Goal: Information Seeking & Learning: Learn about a topic

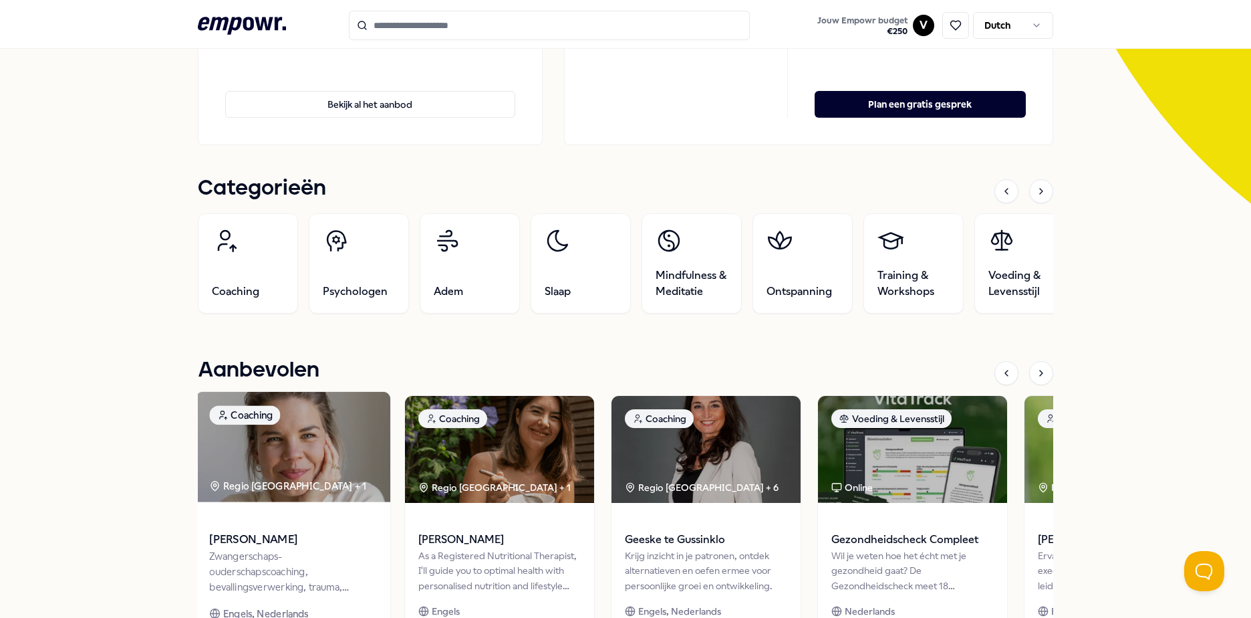
scroll to position [134, 0]
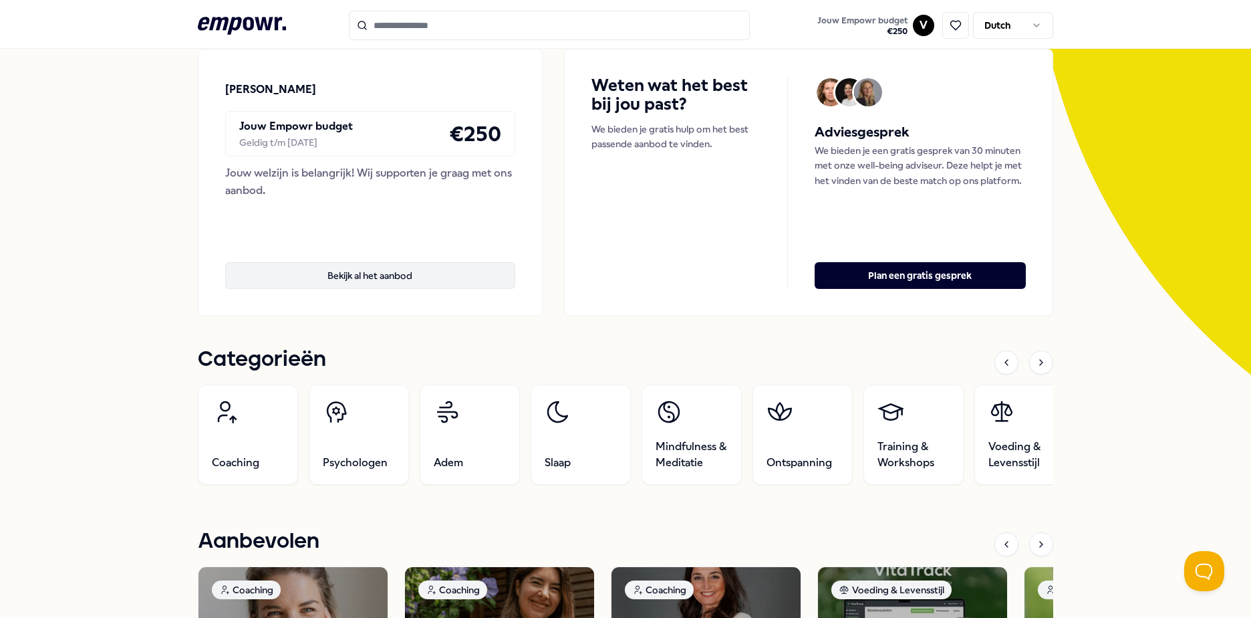
click at [340, 282] on button "Bekijk al het aanbod" at bounding box center [370, 275] width 290 height 27
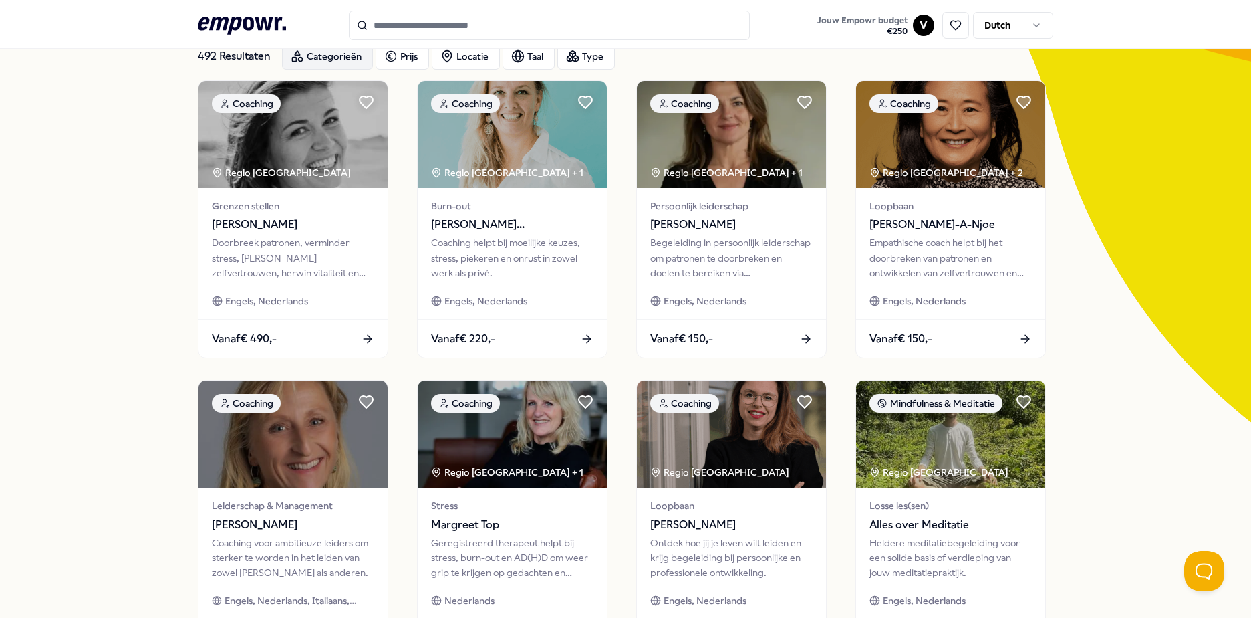
click at [312, 49] on div "Categorieën" at bounding box center [327, 56] width 91 height 27
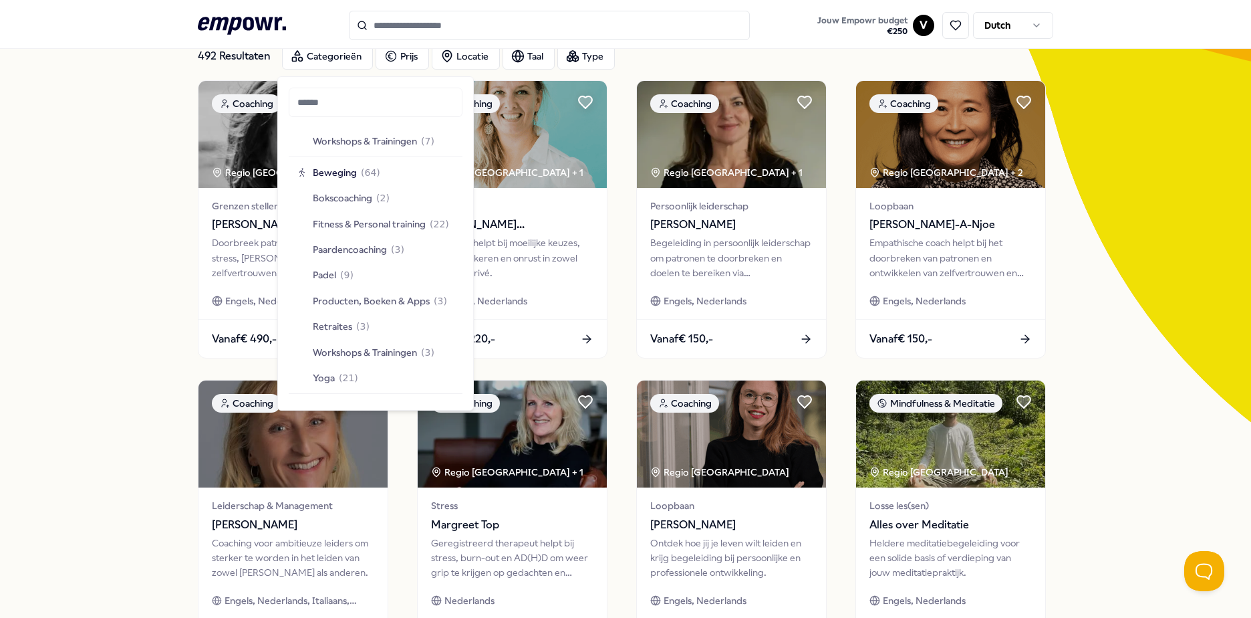
scroll to position [1939, 0]
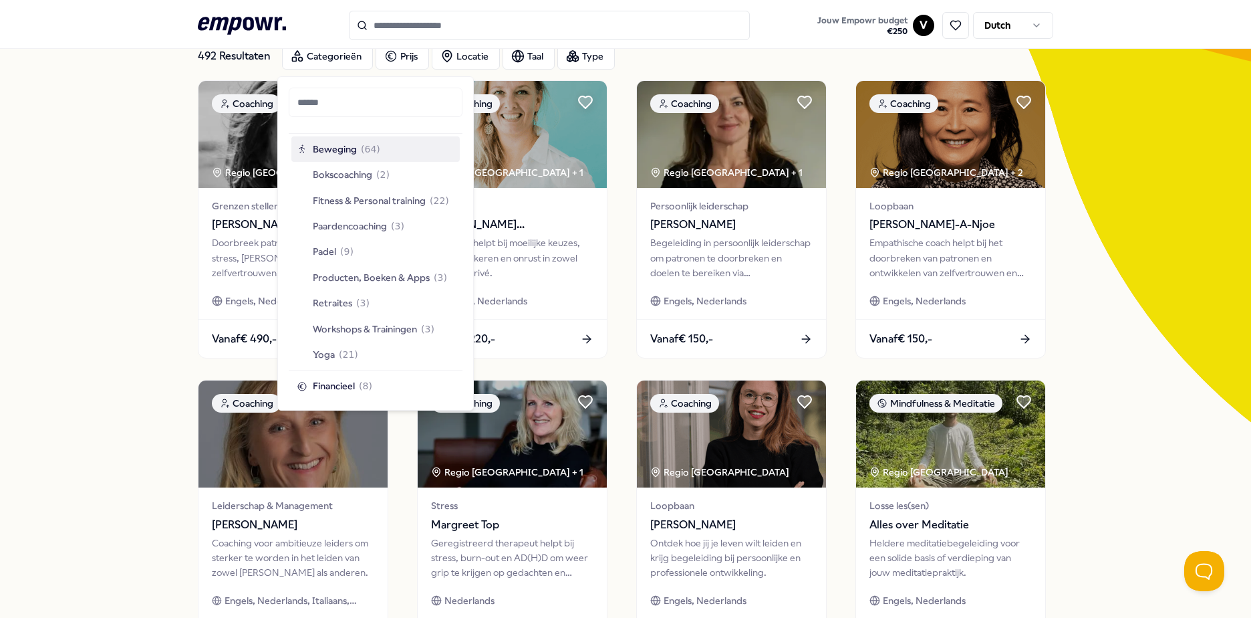
click at [360, 158] on div "Beweging ( 64 )" at bounding box center [375, 148] width 168 height 25
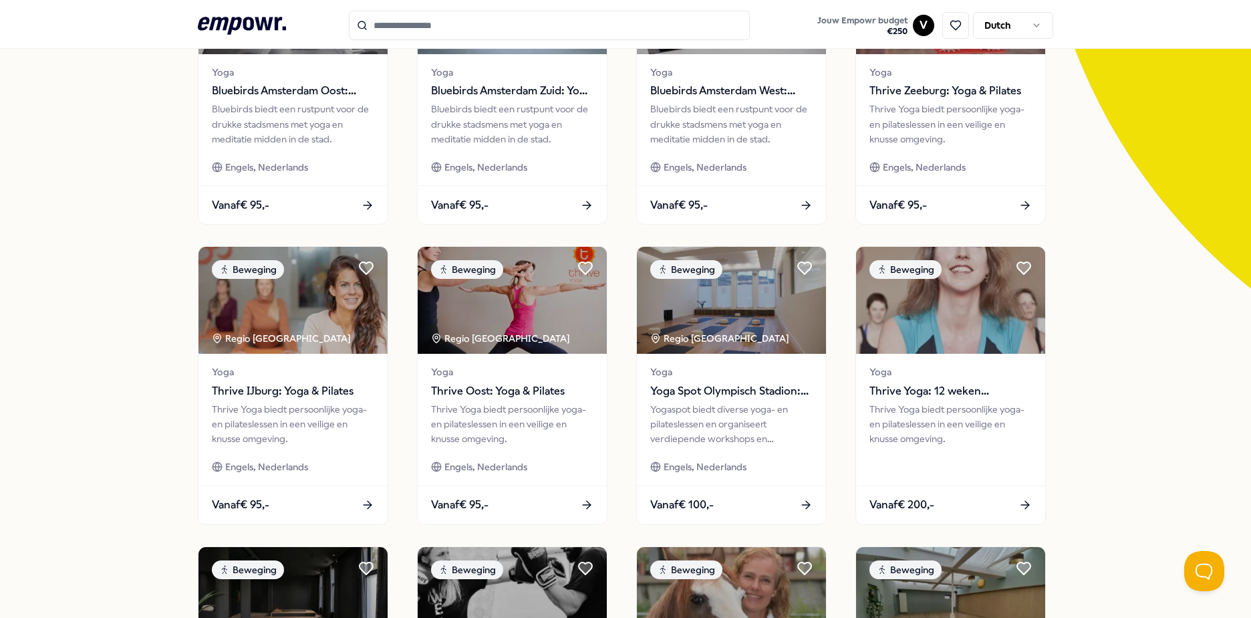
scroll to position [554, 0]
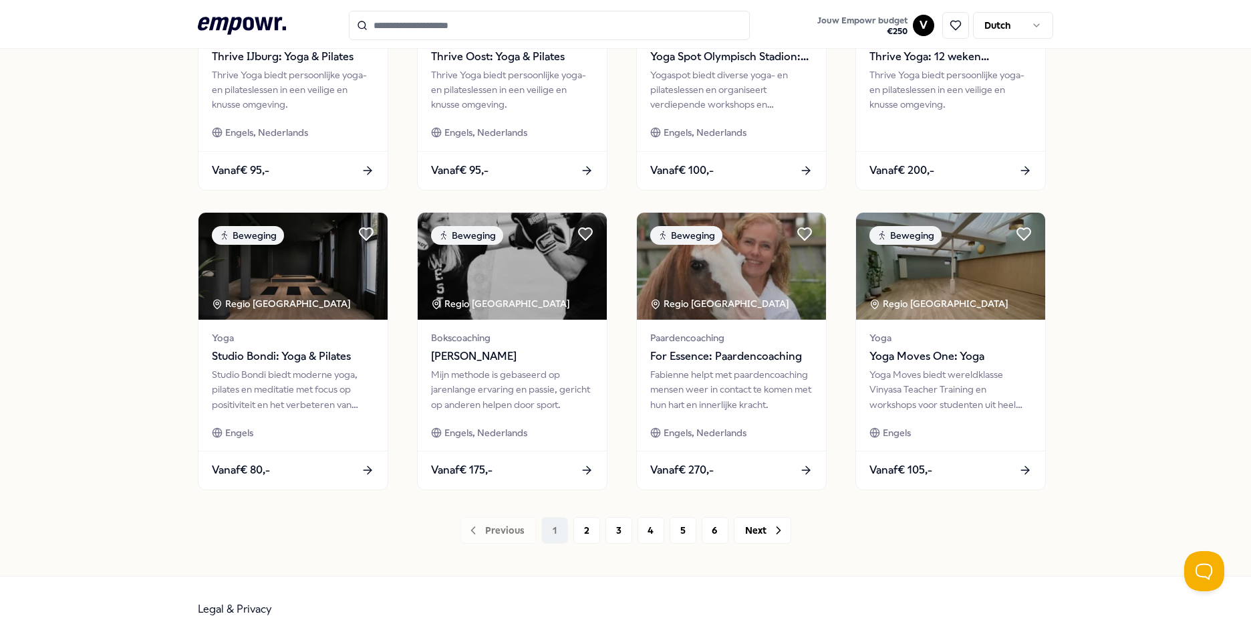
click at [768, 544] on div "64 Resultaten Filters Resetten Beweging Prijs Locatie Taal Type Filters Resette…" at bounding box center [626, 53] width 856 height 1043
click at [772, 536] on icon at bounding box center [778, 529] width 13 height 13
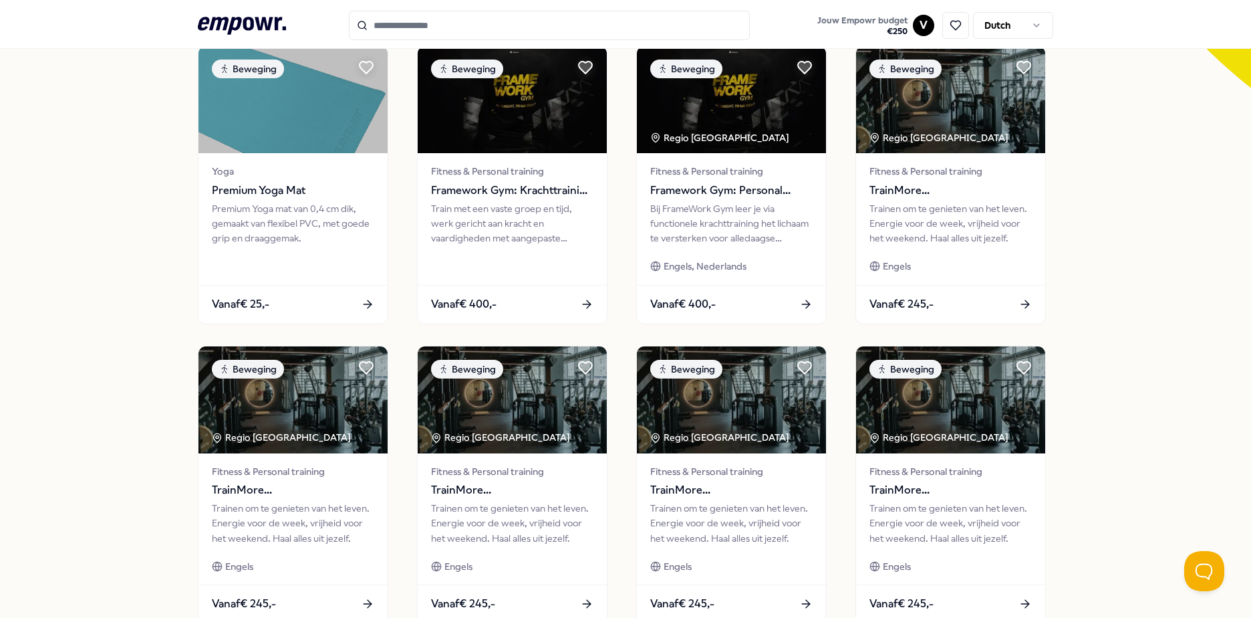
scroll to position [554, 0]
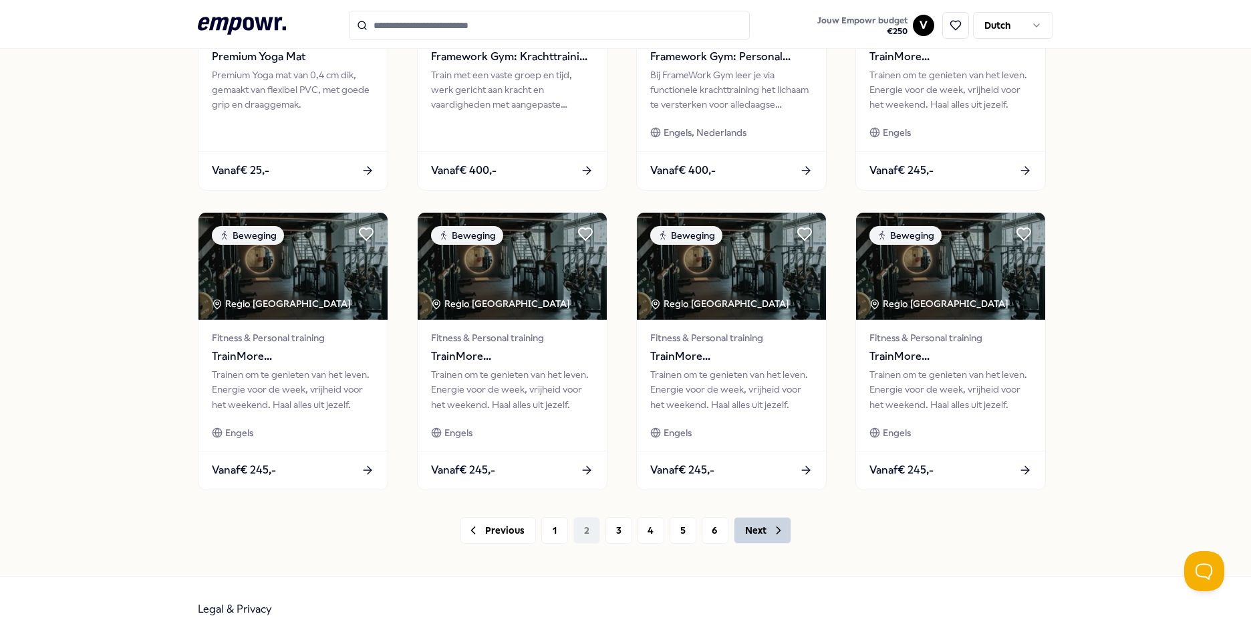
click at [744, 533] on button "Next" at bounding box center [762, 530] width 57 height 27
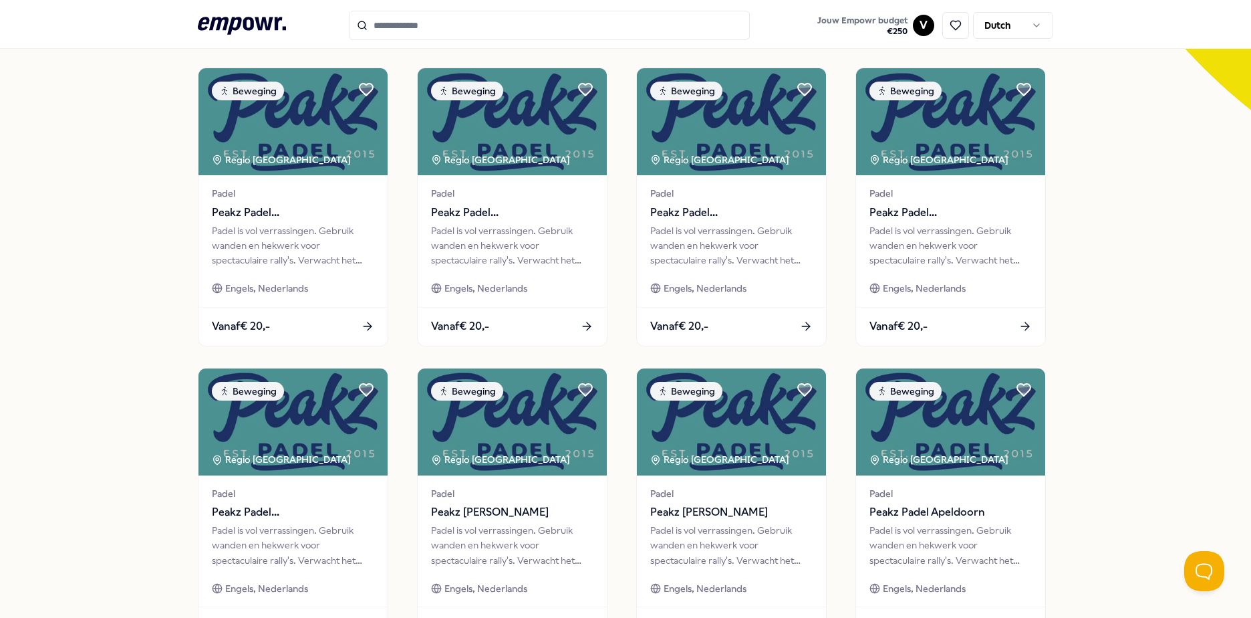
scroll to position [535, 0]
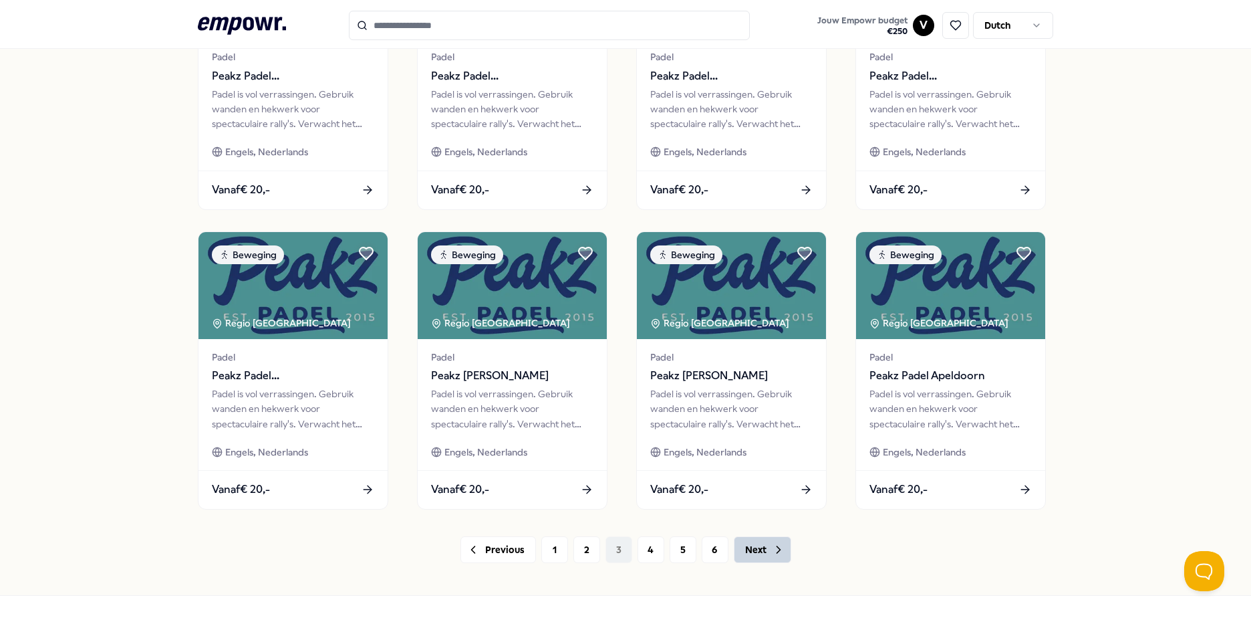
click at [764, 551] on button "Next" at bounding box center [762, 549] width 57 height 27
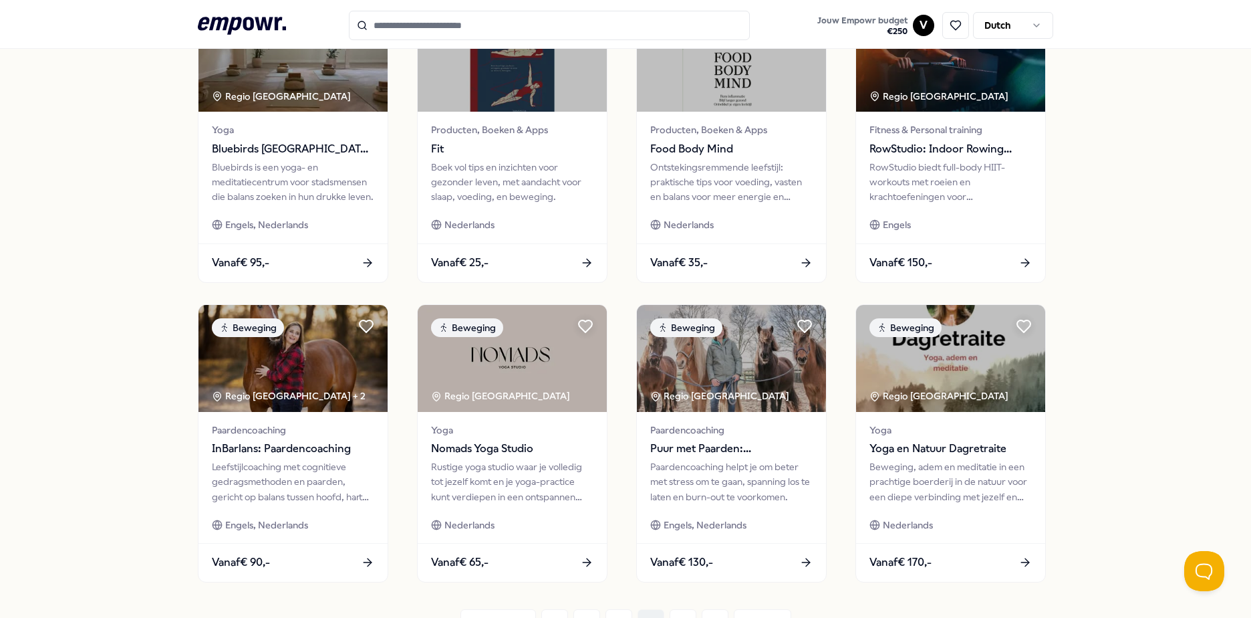
scroll to position [578, 0]
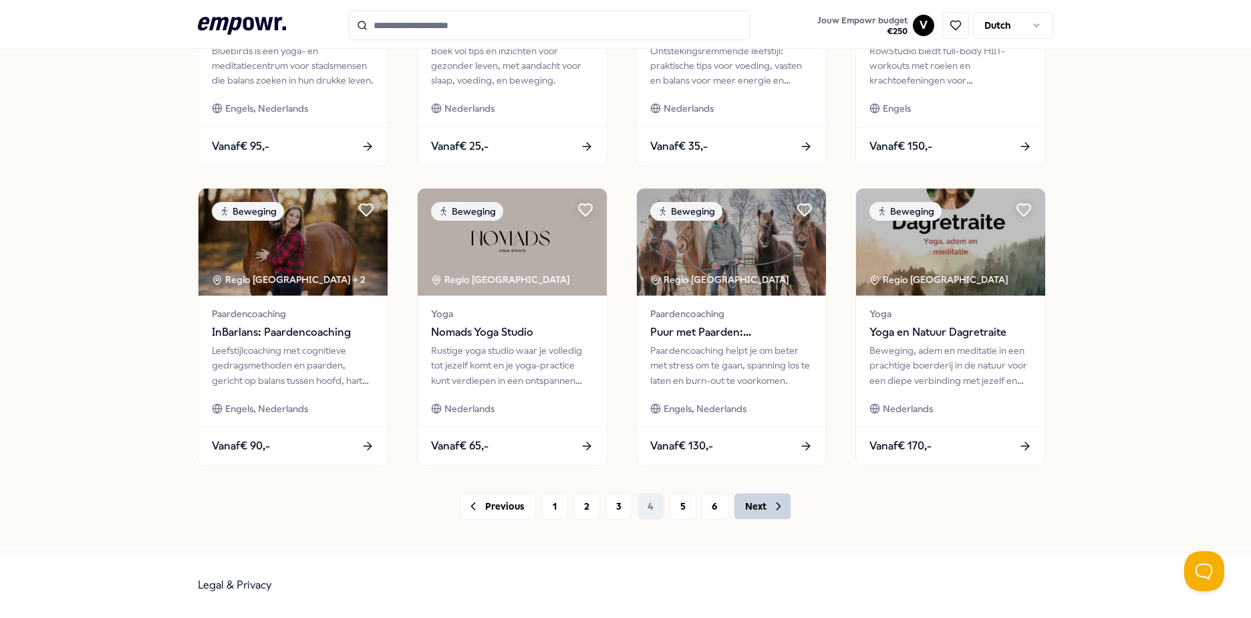
click at [777, 519] on div "64 Resultaten Filters Resetten Beweging Prijs Locatie Taal Type Filters Resette…" at bounding box center [626, 29] width 856 height 1043
click at [783, 510] on button "Next" at bounding box center [762, 506] width 57 height 27
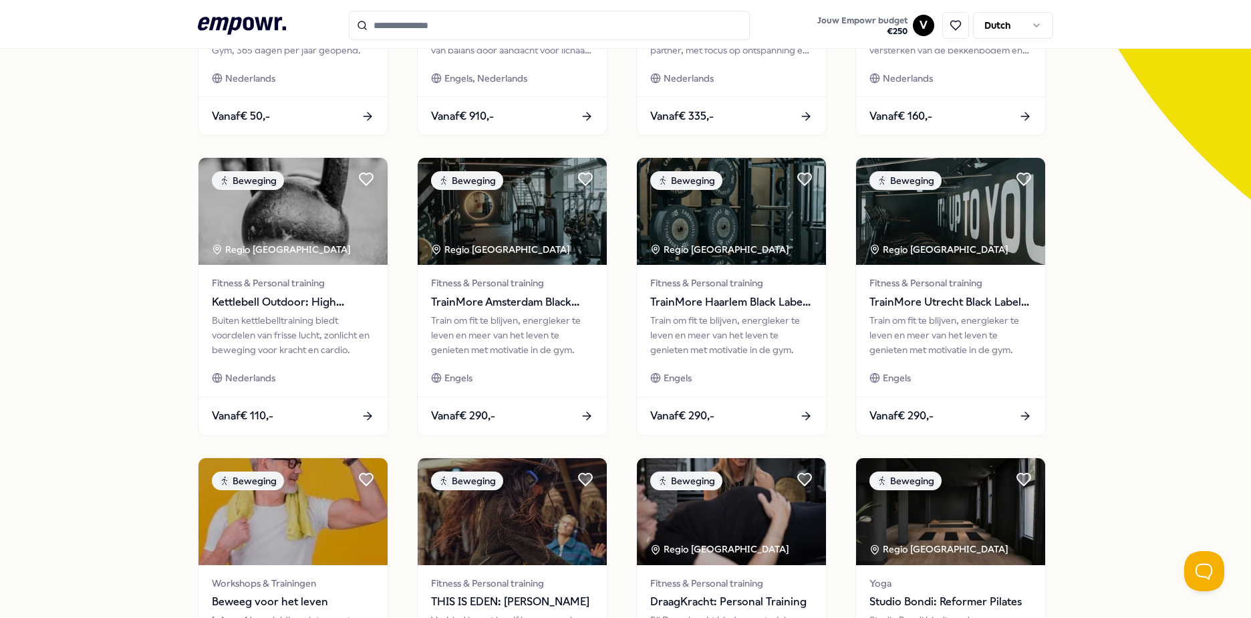
scroll to position [578, 0]
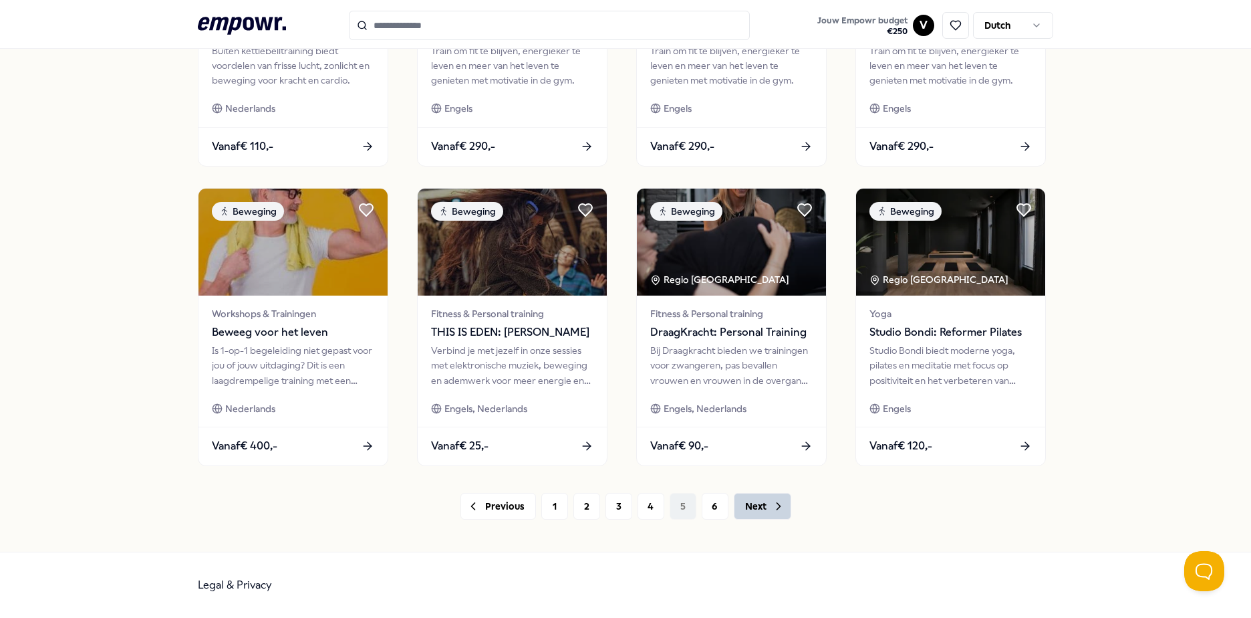
click at [765, 499] on button "Next" at bounding box center [762, 506] width 57 height 27
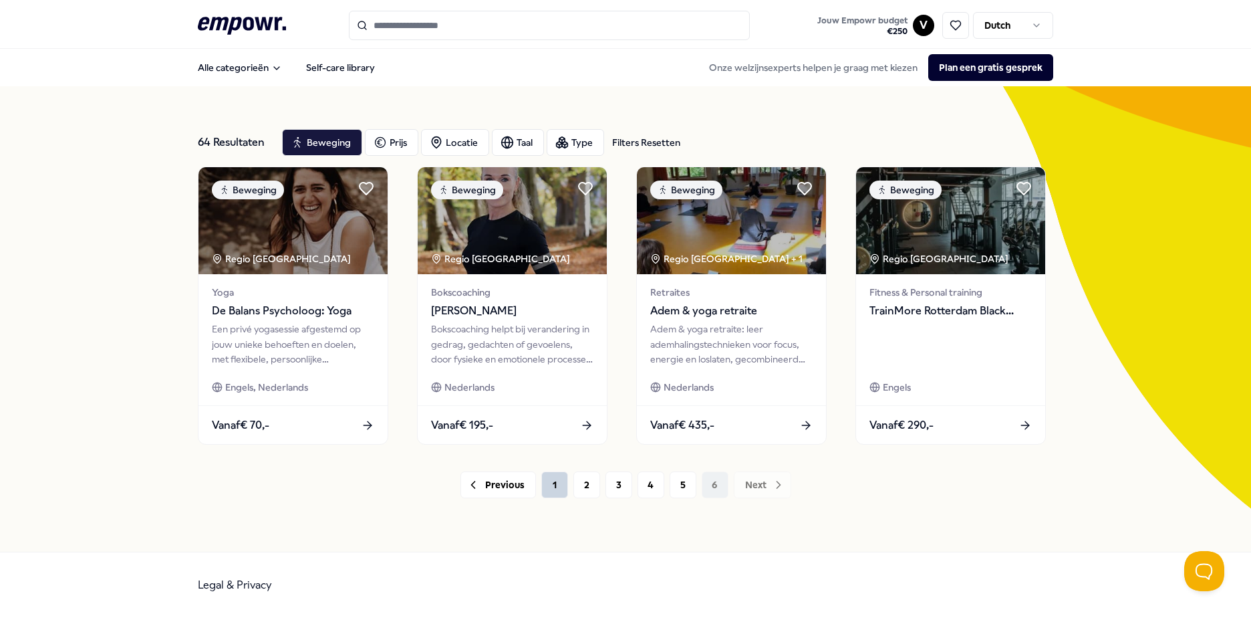
drag, startPoint x: 553, startPoint y: 493, endPoint x: 489, endPoint y: 580, distance: 108.0
click at [553, 492] on button "1" at bounding box center [554, 484] width 27 height 27
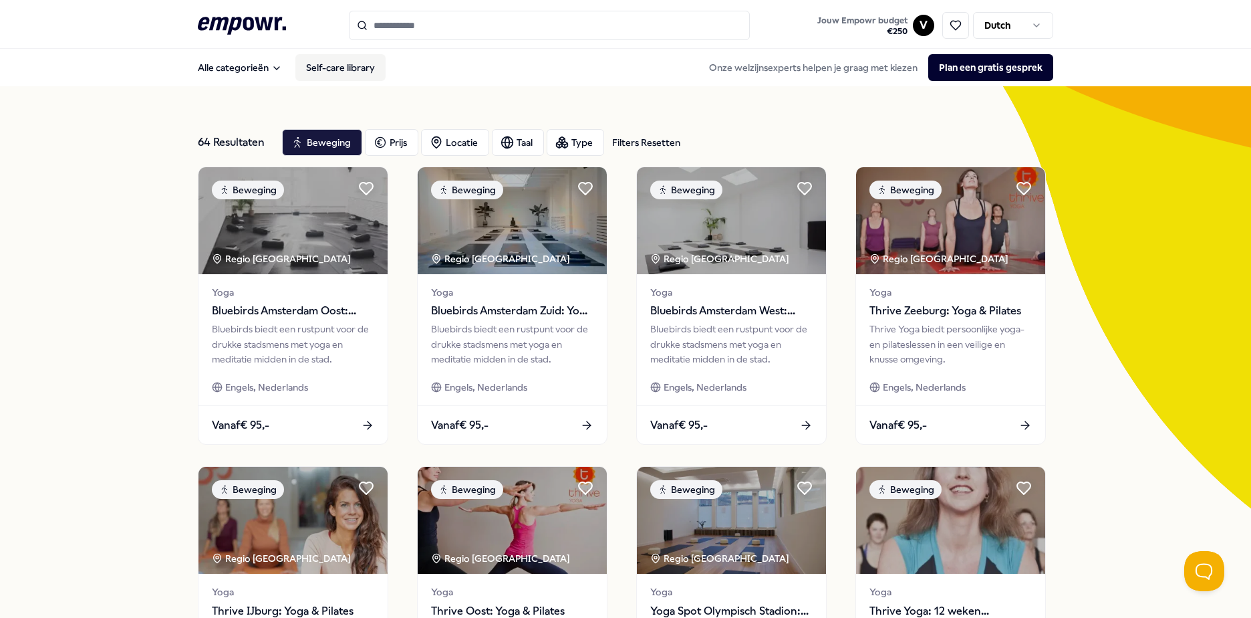
click at [325, 66] on link "Self-care library" at bounding box center [340, 67] width 90 height 27
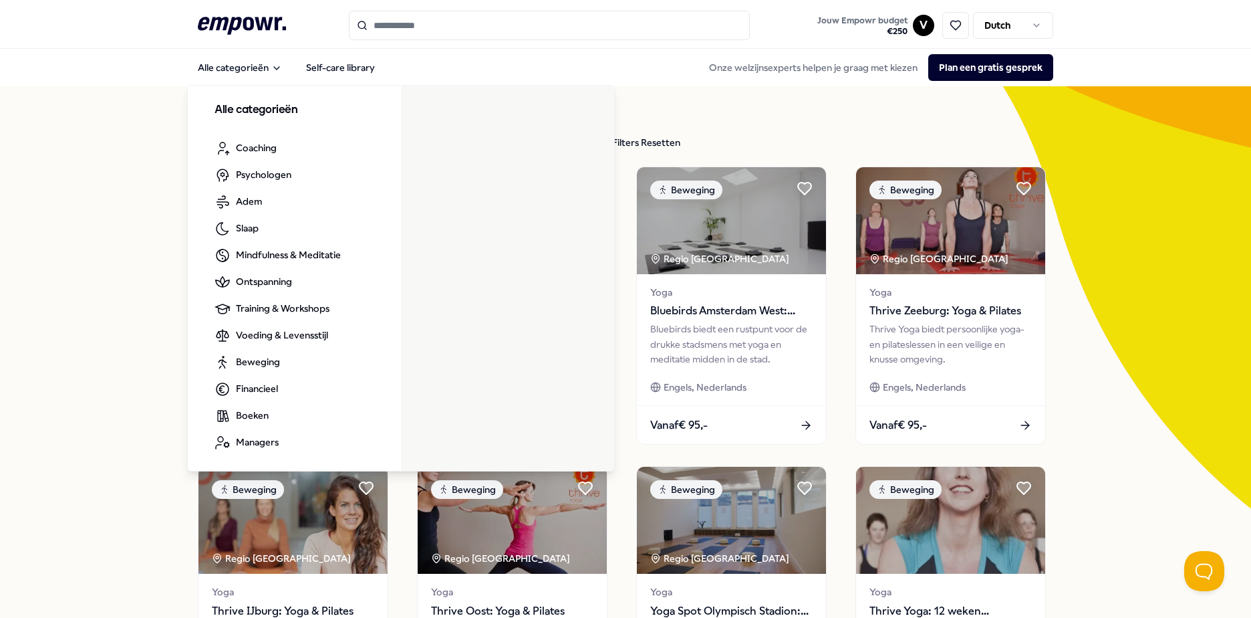
click at [237, 22] on icon ".empowr-logo_svg__cls-1{fill:#03032f}" at bounding box center [242, 25] width 88 height 25
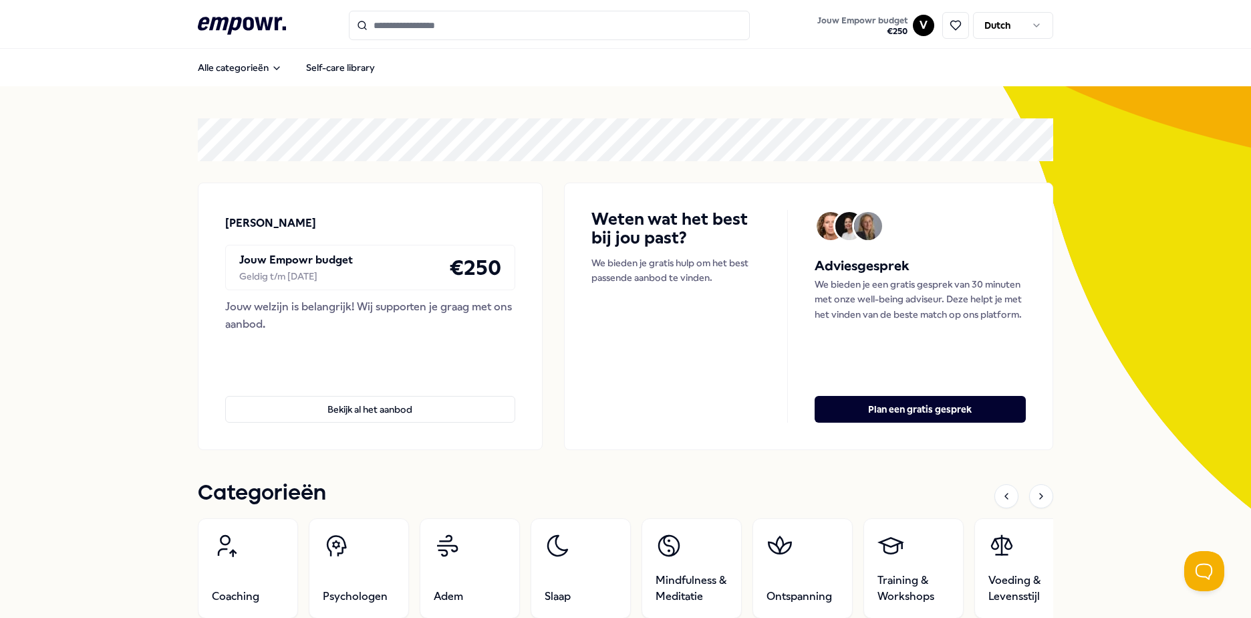
click at [538, 21] on input "Search for products, categories or subcategories" at bounding box center [549, 25] width 401 height 29
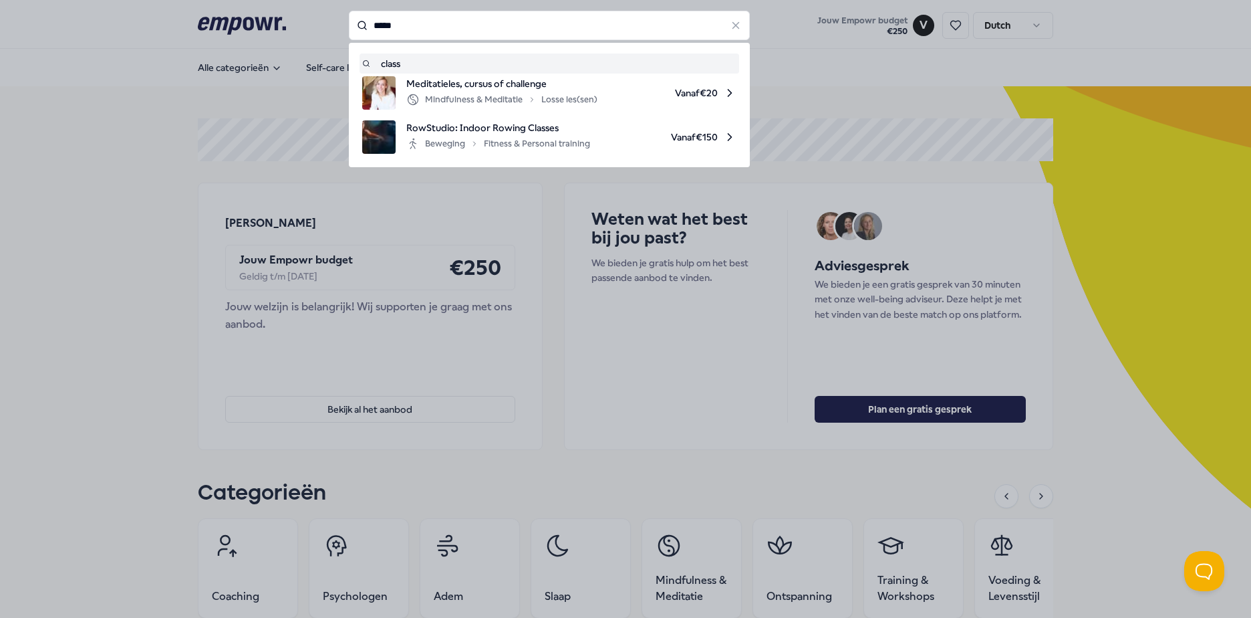
type input "*****"
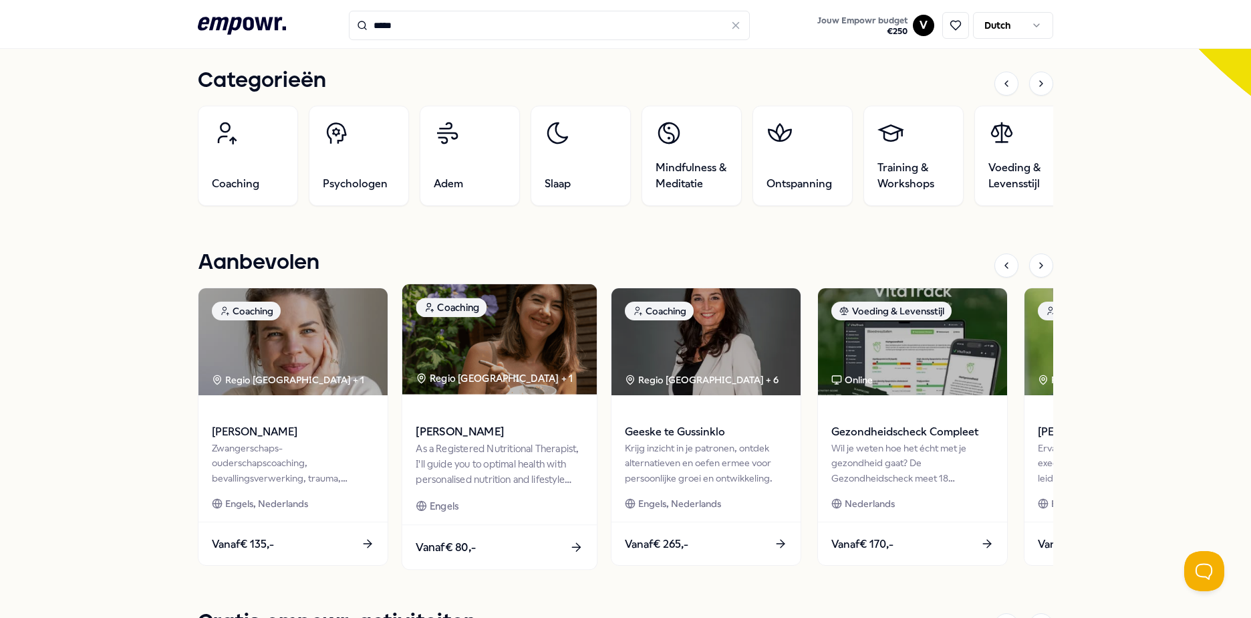
scroll to position [271, 0]
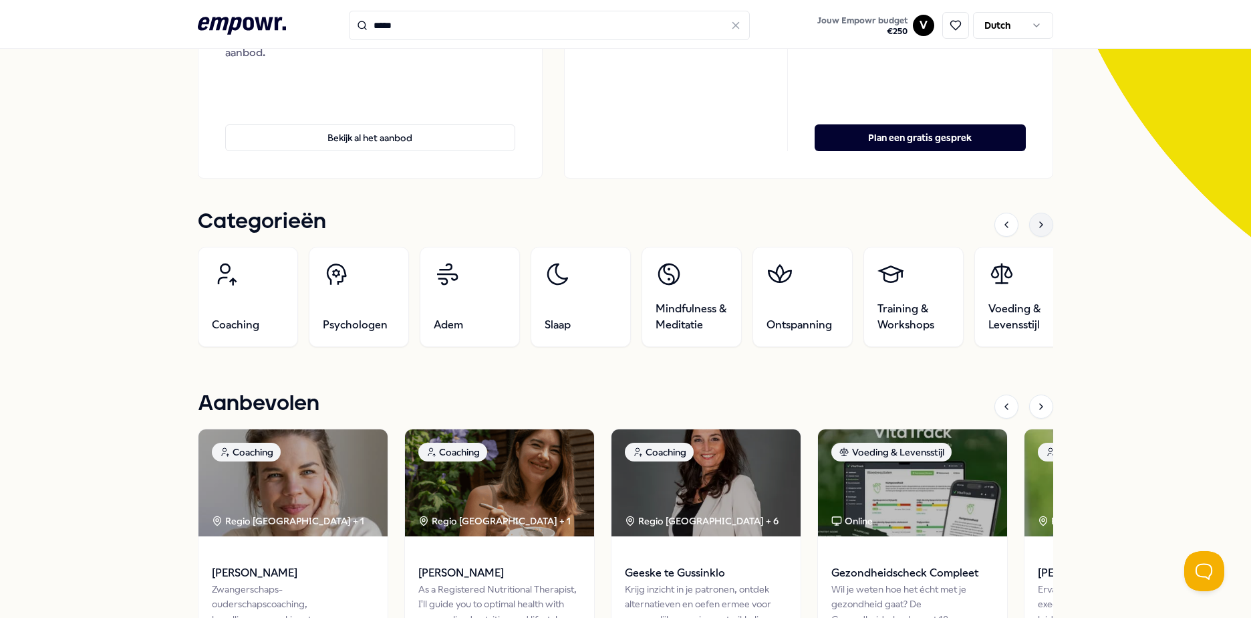
click at [1040, 227] on icon at bounding box center [1041, 224] width 3 height 5
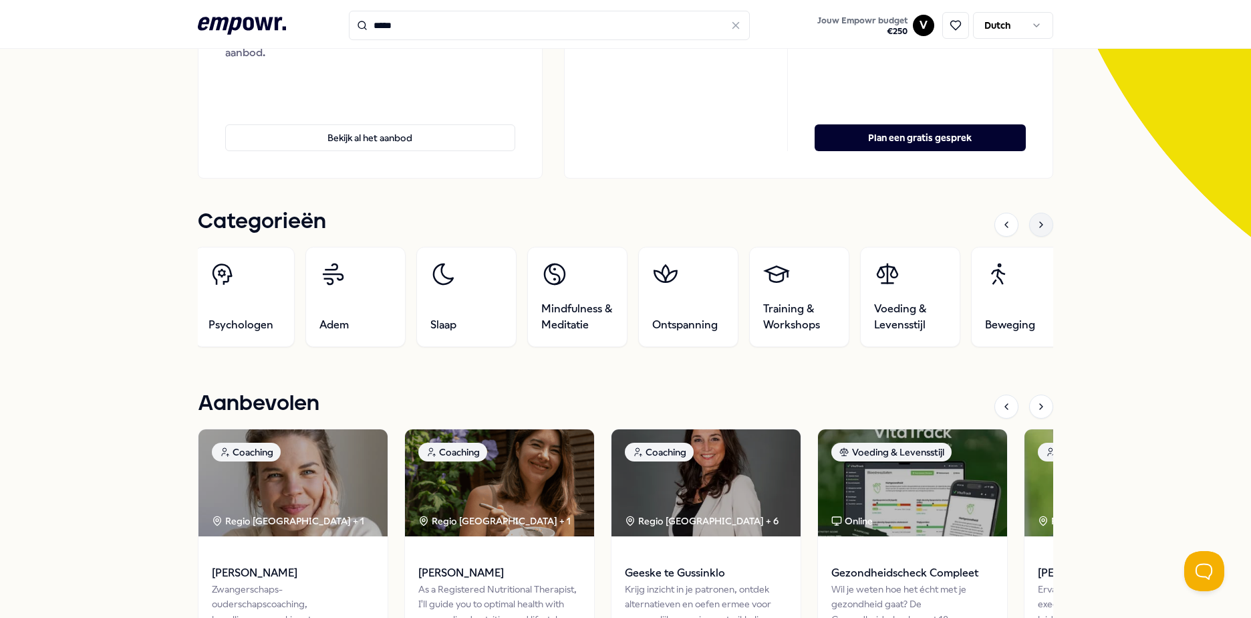
click at [1040, 227] on icon at bounding box center [1041, 224] width 3 height 5
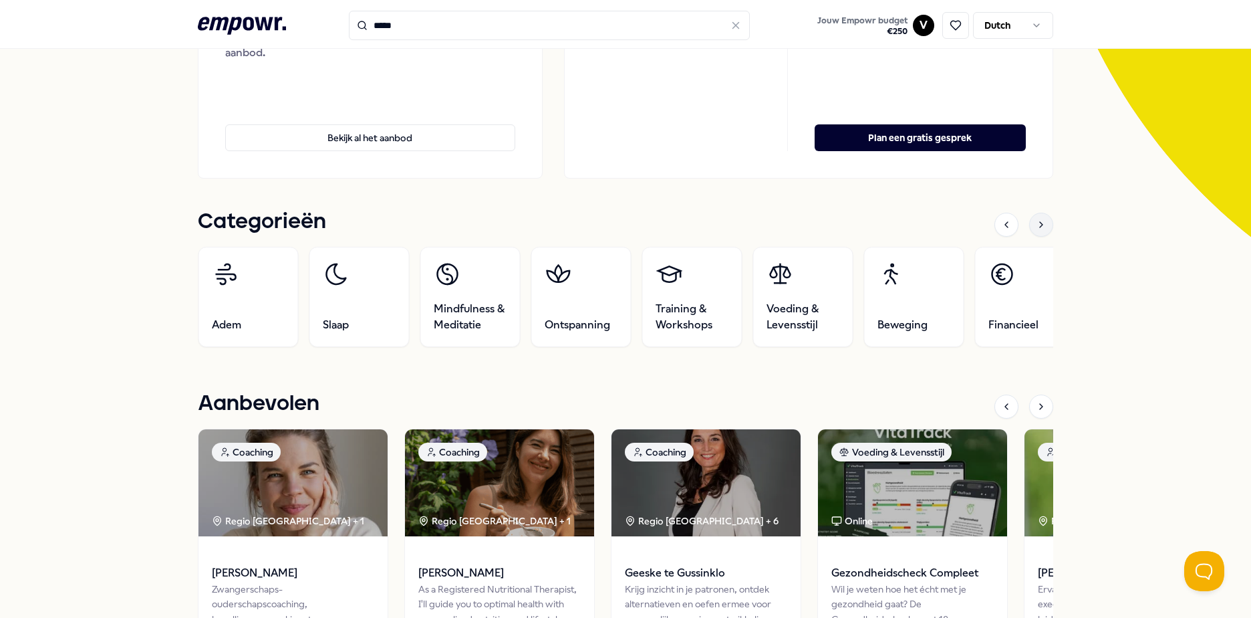
click at [1040, 227] on icon at bounding box center [1041, 224] width 3 height 5
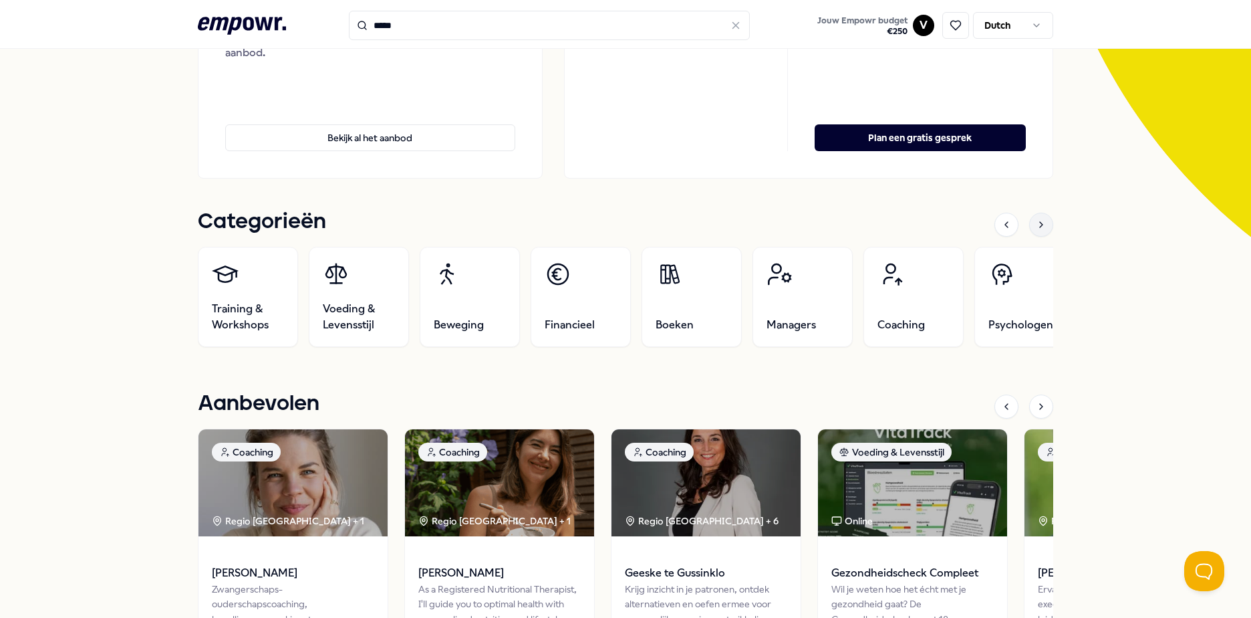
click at [1040, 227] on icon at bounding box center [1041, 224] width 3 height 5
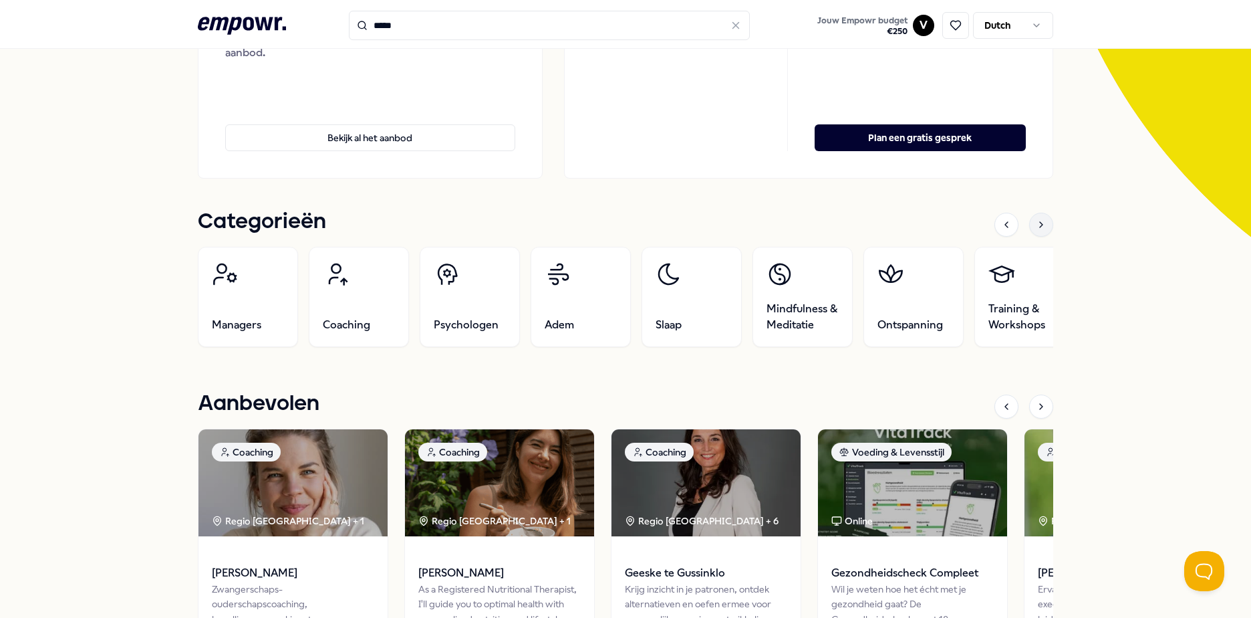
click at [1040, 227] on icon at bounding box center [1041, 224] width 3 height 5
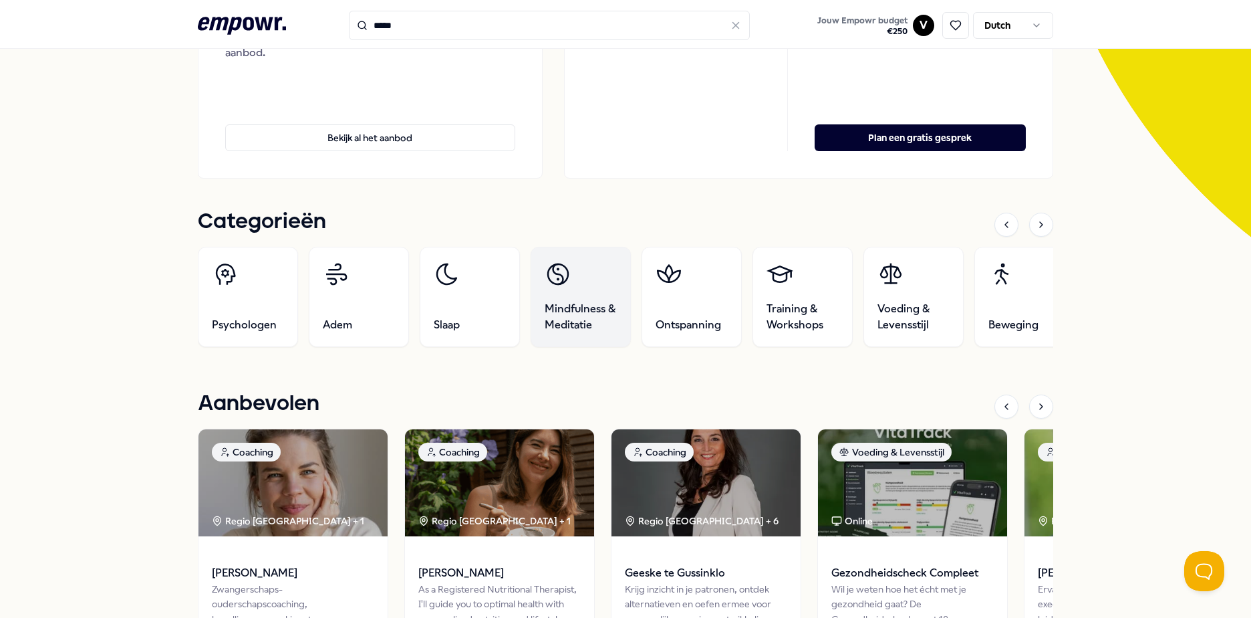
click at [561, 291] on link "Mindfulness & Meditatie" at bounding box center [581, 297] width 100 height 100
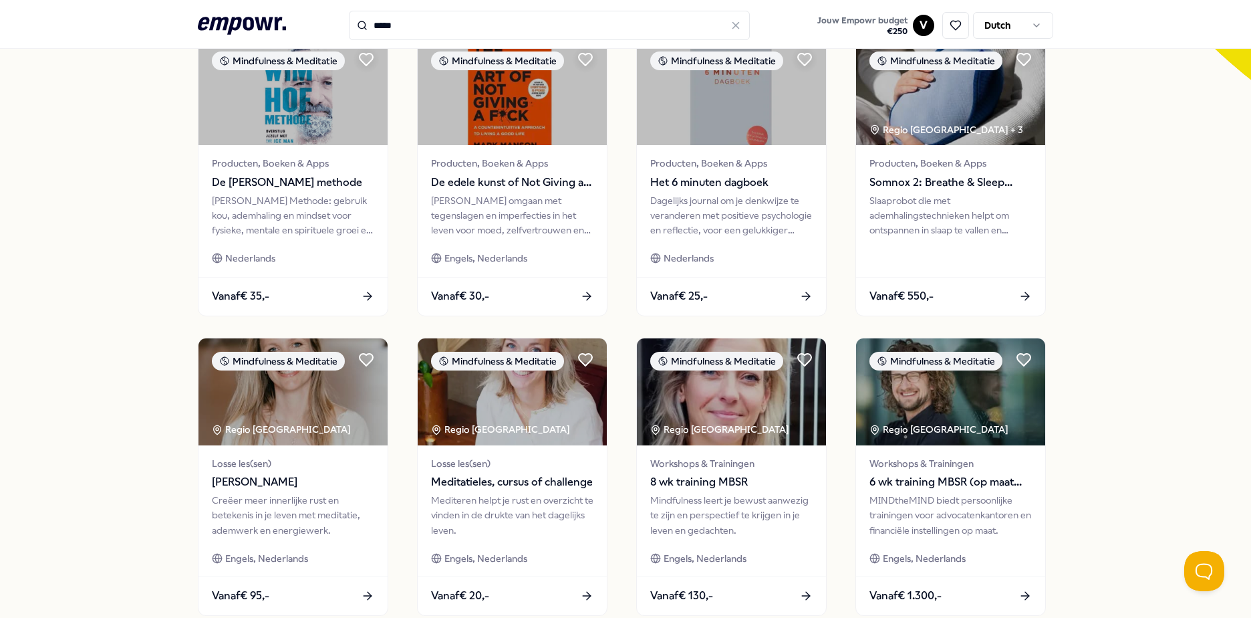
scroll to position [554, 0]
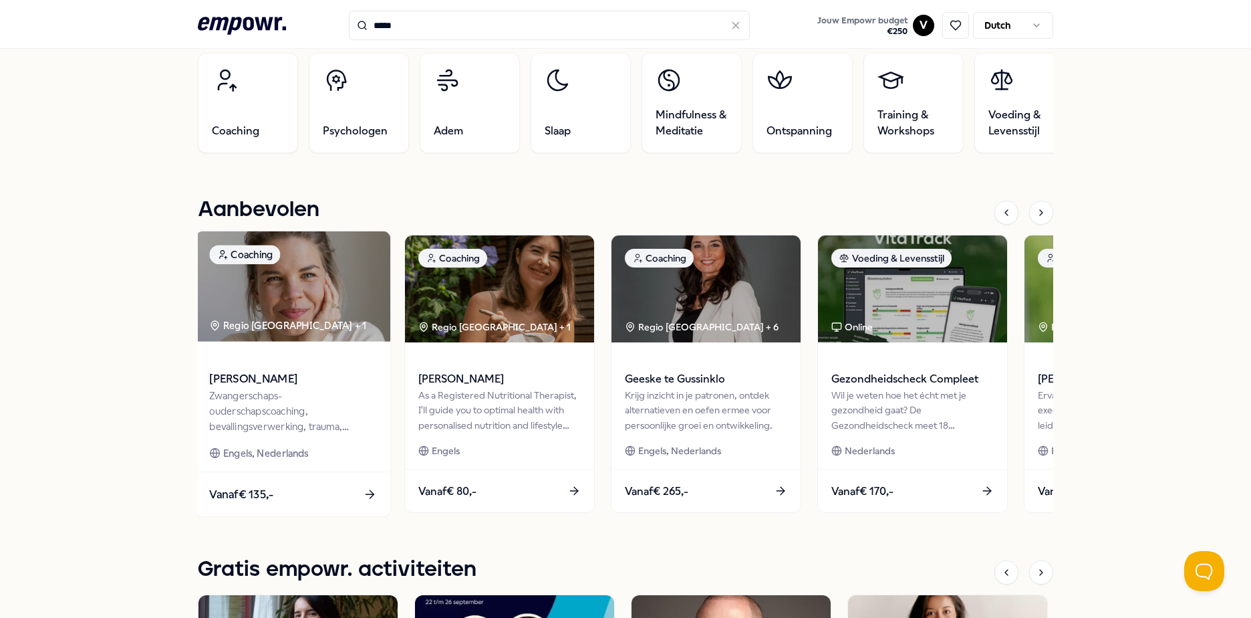
scroll to position [287, 0]
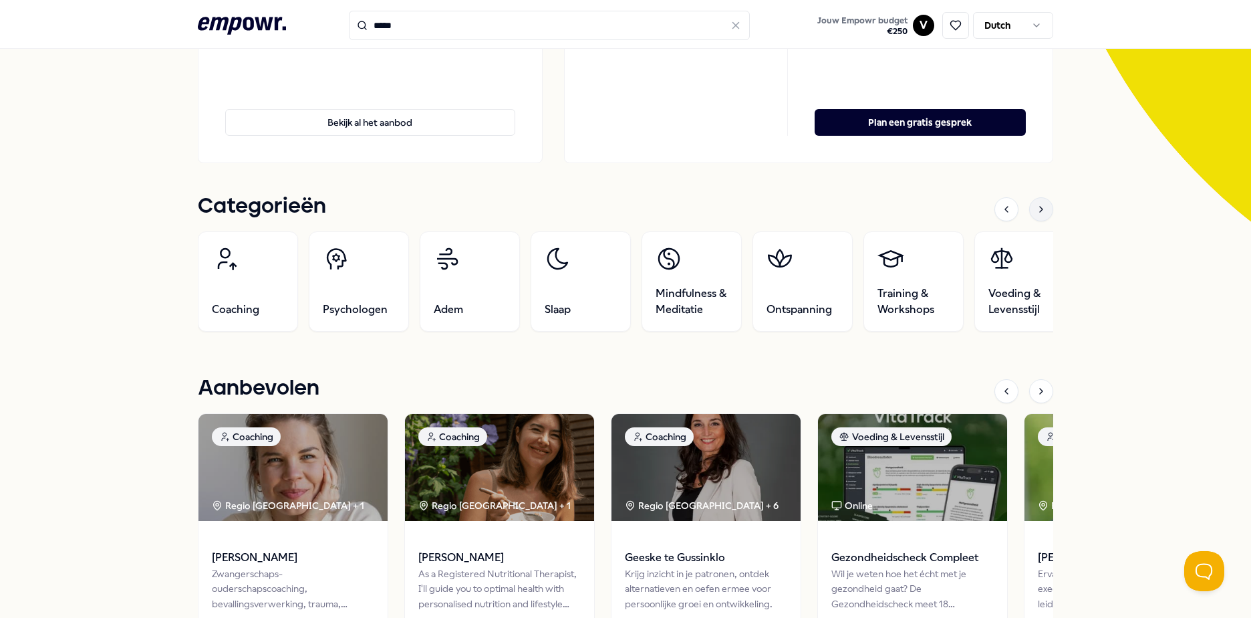
click at [1036, 207] on icon at bounding box center [1041, 209] width 11 height 11
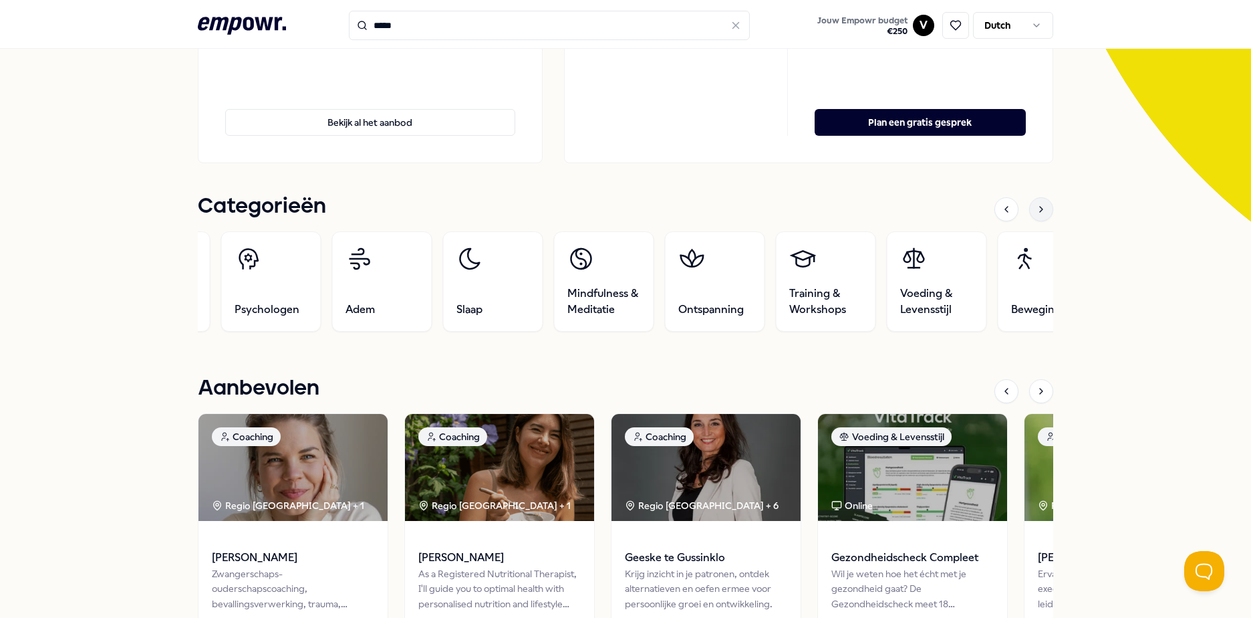
click at [1036, 207] on icon at bounding box center [1041, 209] width 11 height 11
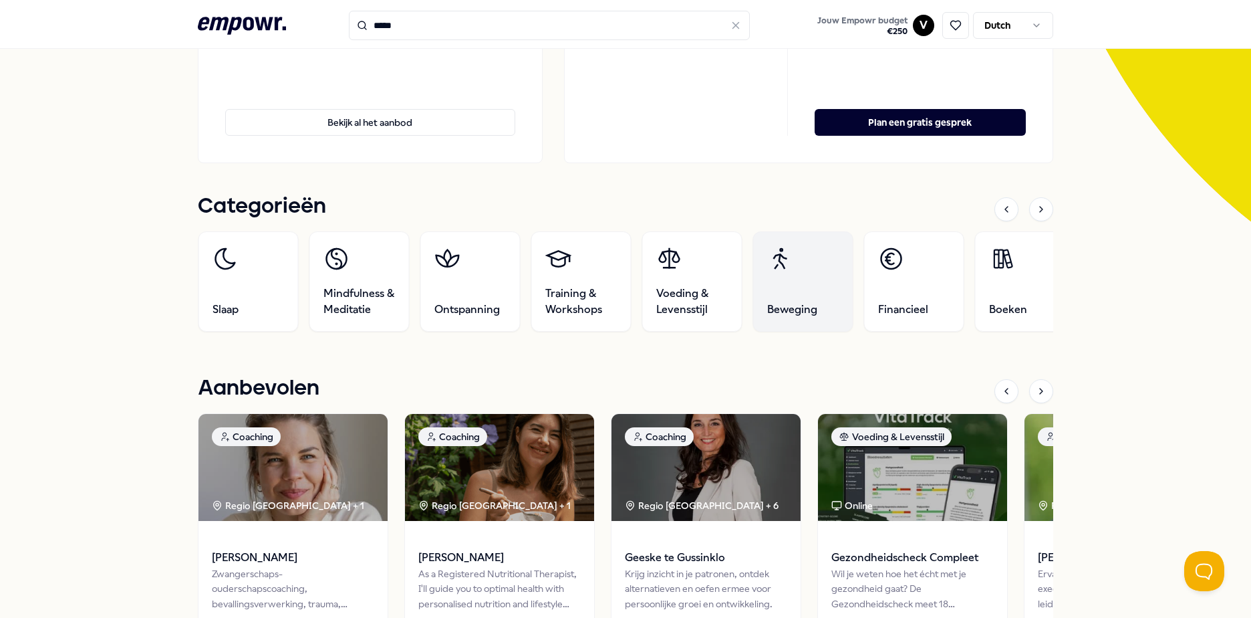
click at [788, 306] on span "Beweging" at bounding box center [792, 309] width 50 height 16
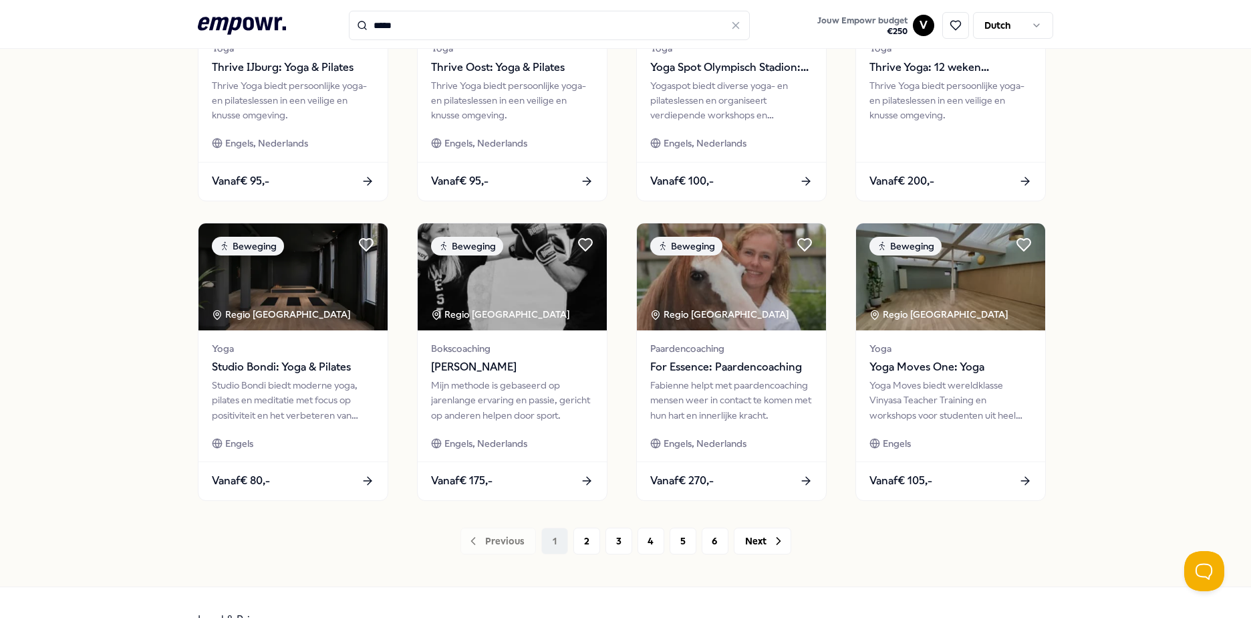
scroll to position [578, 0]
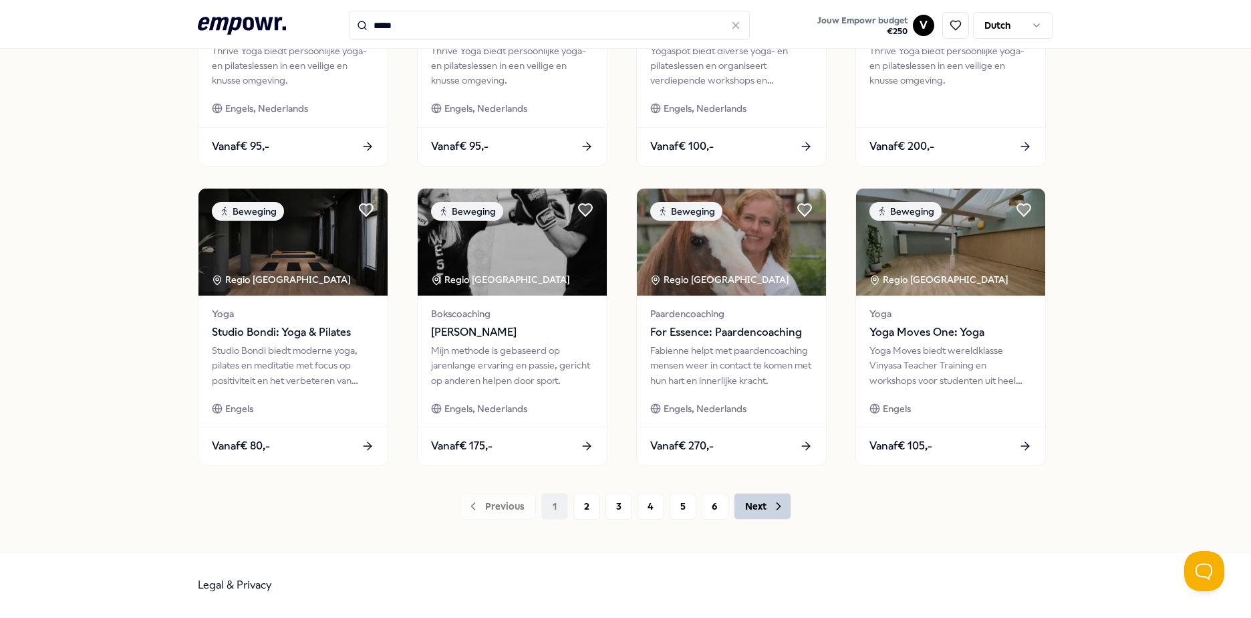
click at [774, 513] on button "Next" at bounding box center [762, 506] width 57 height 27
